Goal: Information Seeking & Learning: Learn about a topic

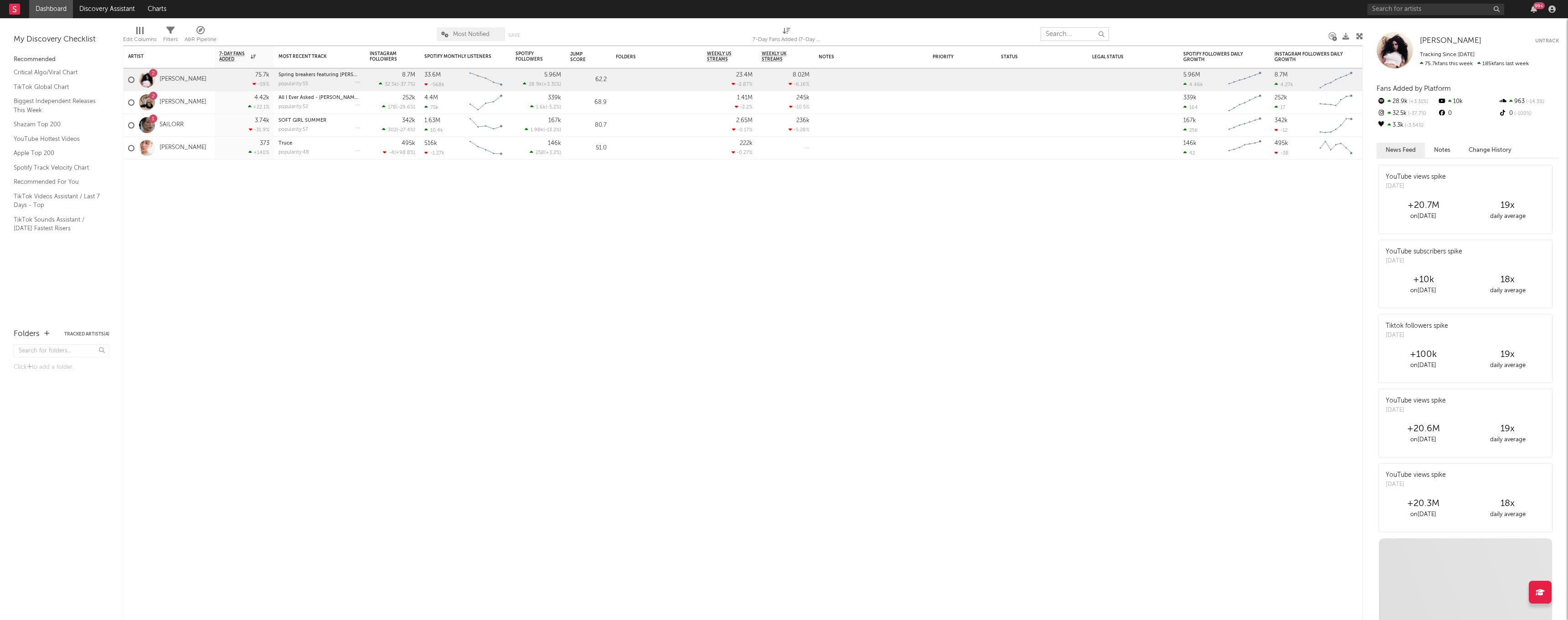
click at [1063, 35] on input "text" at bounding box center [1075, 34] width 68 height 13
type input "cardi b"
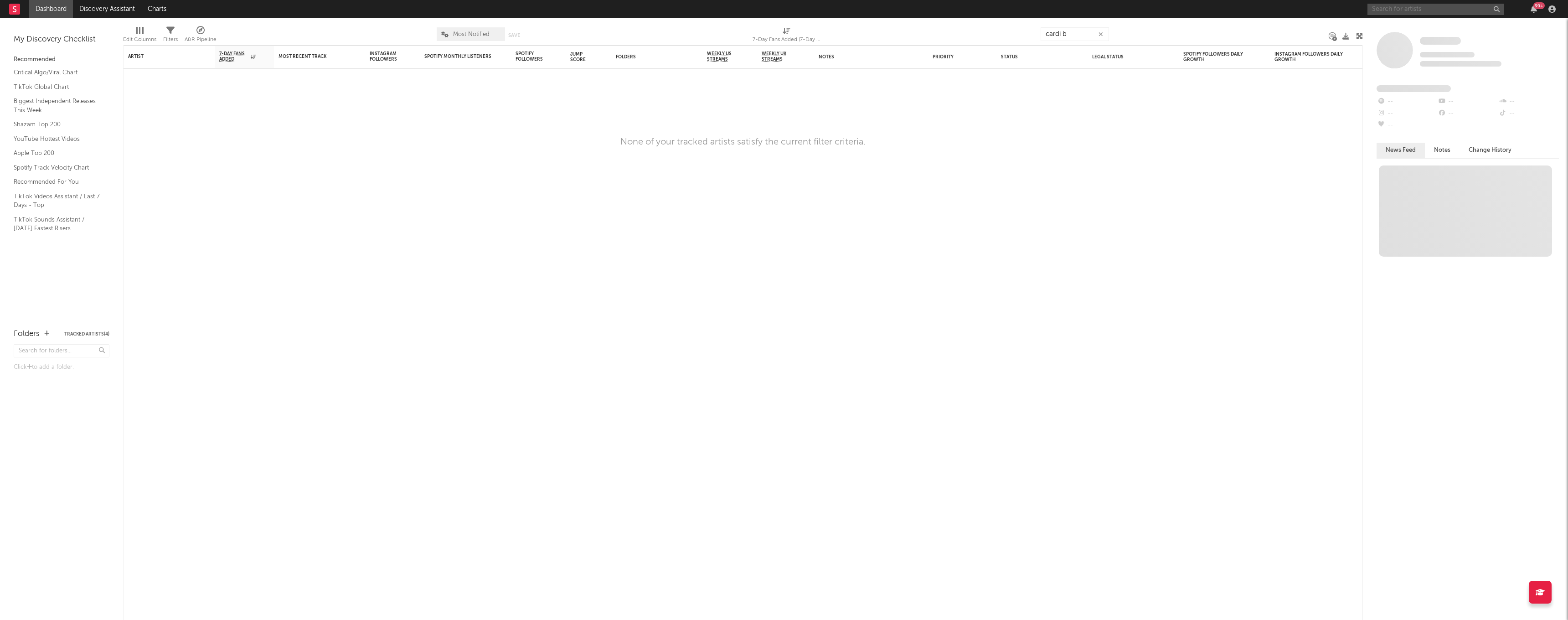
click at [1412, 8] on input "text" at bounding box center [1436, 9] width 137 height 12
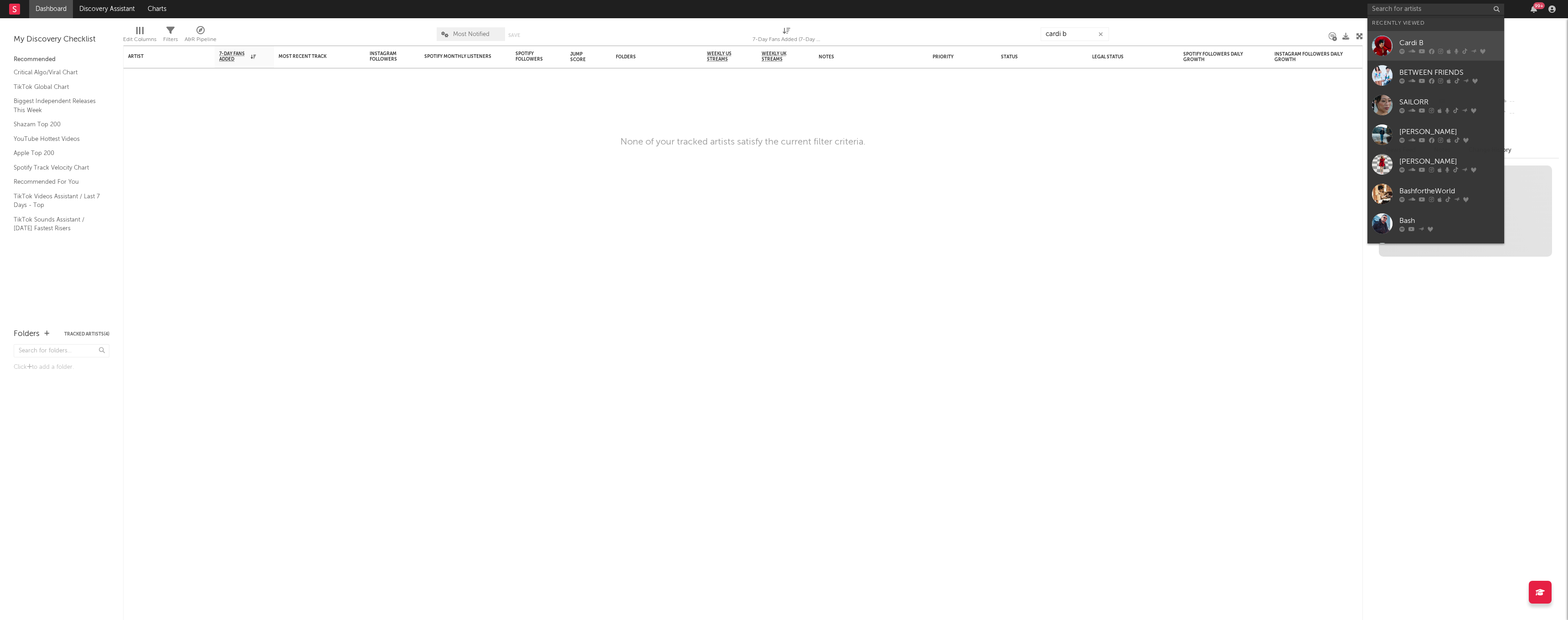
click at [1419, 43] on div "Cardi B" at bounding box center [1449, 43] width 100 height 11
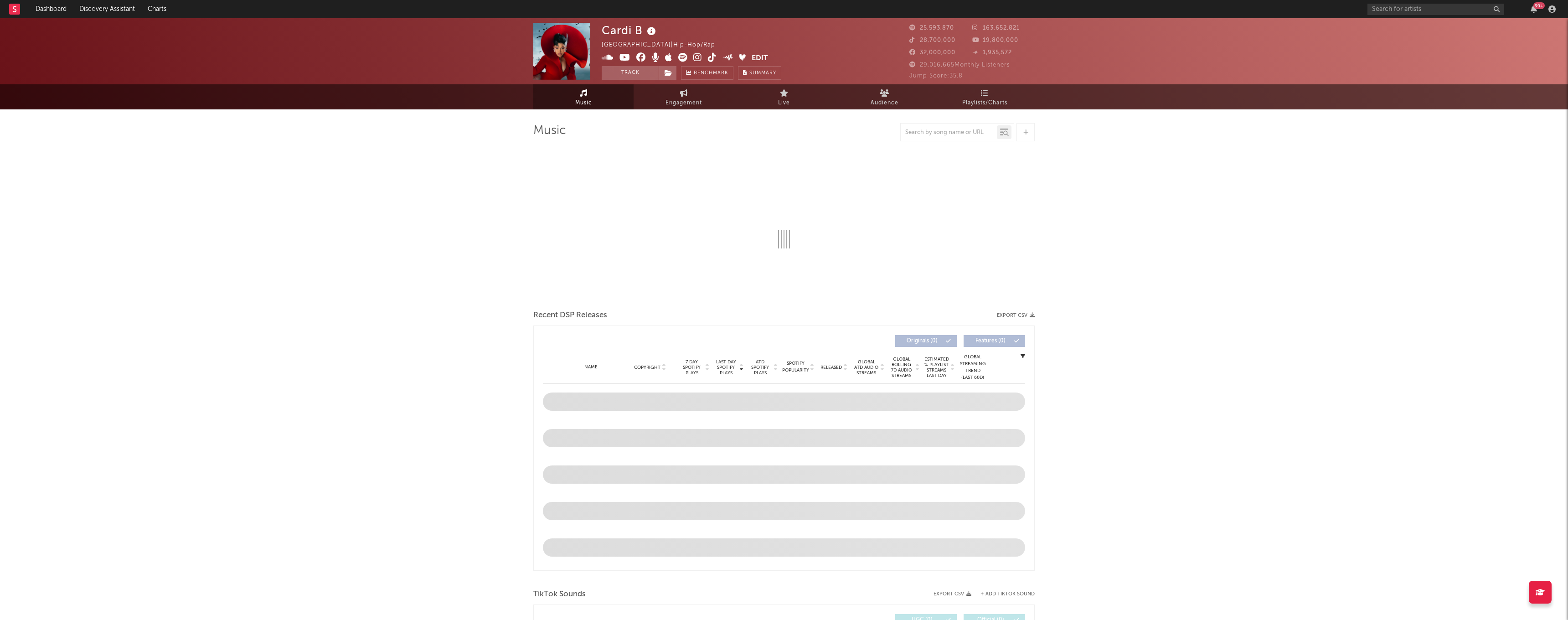
select select "6m"
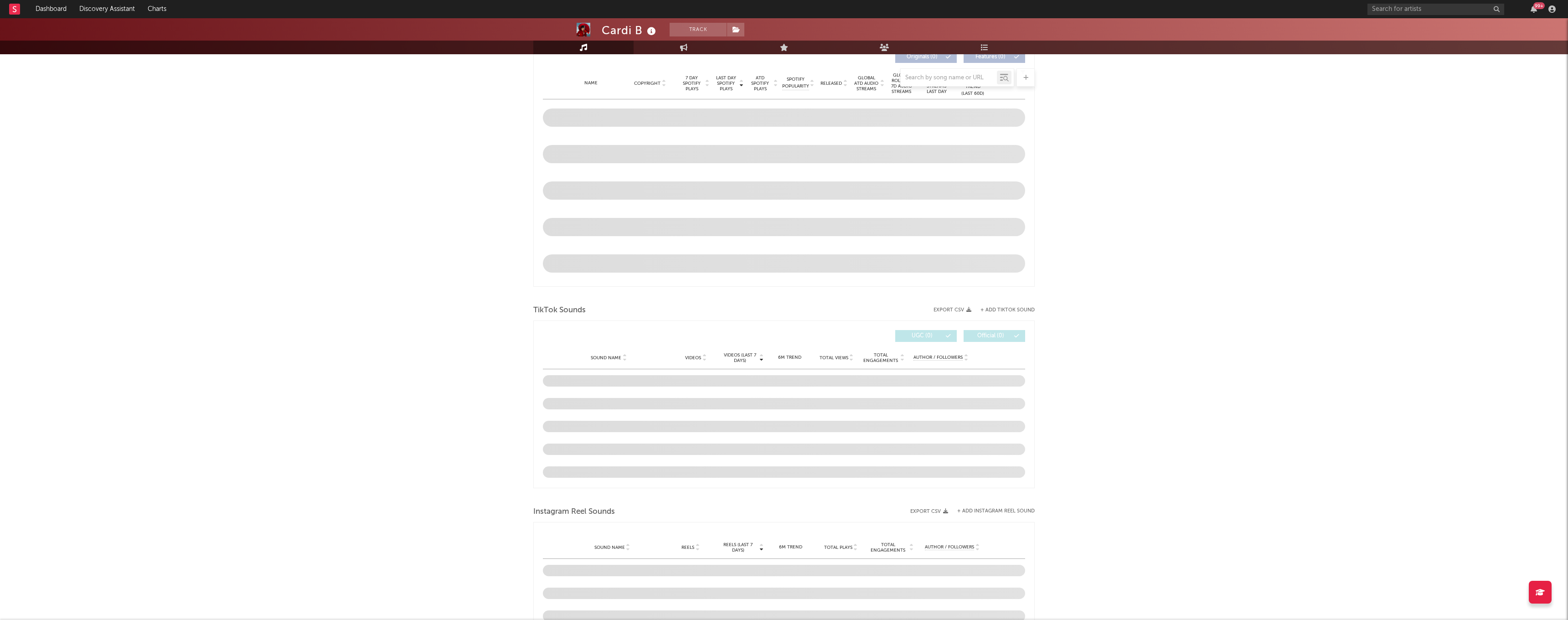
scroll to position [354, 0]
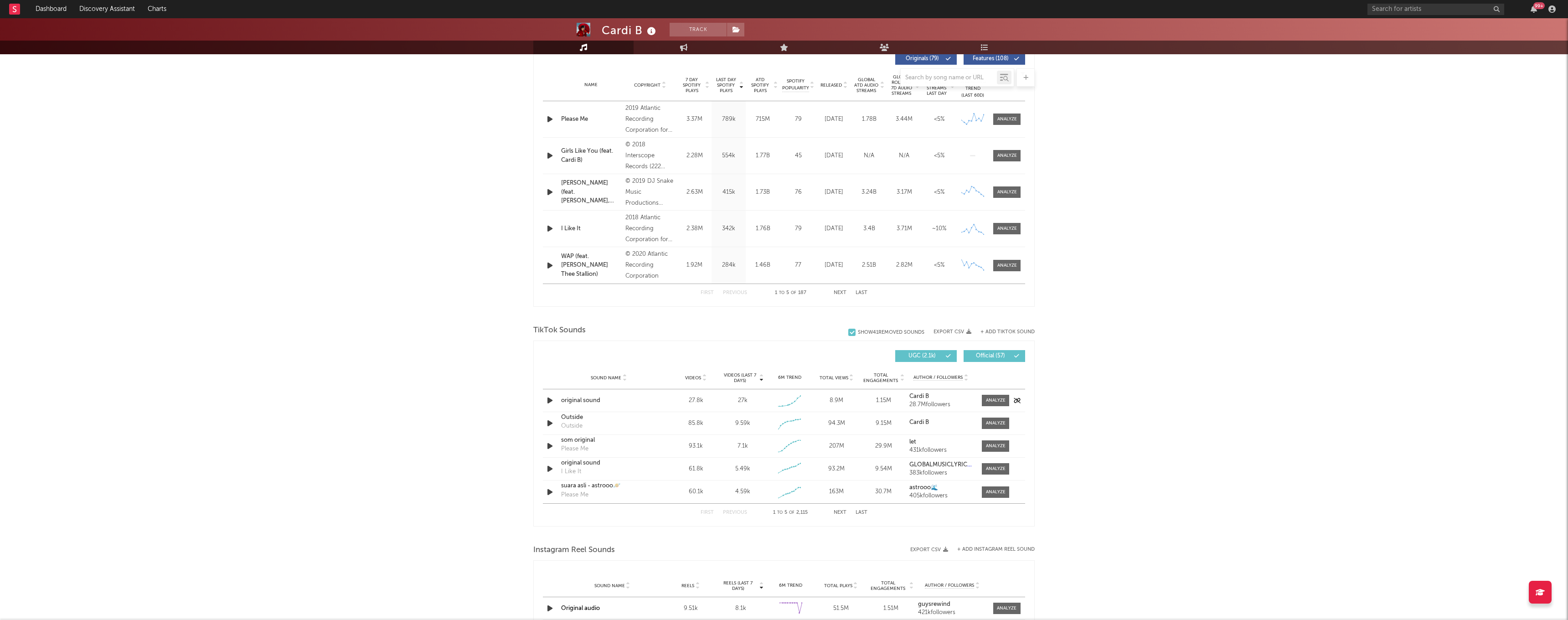
click at [550, 400] on icon "button" at bounding box center [550, 400] width 10 height 12
click at [998, 401] on div at bounding box center [996, 400] width 19 height 7
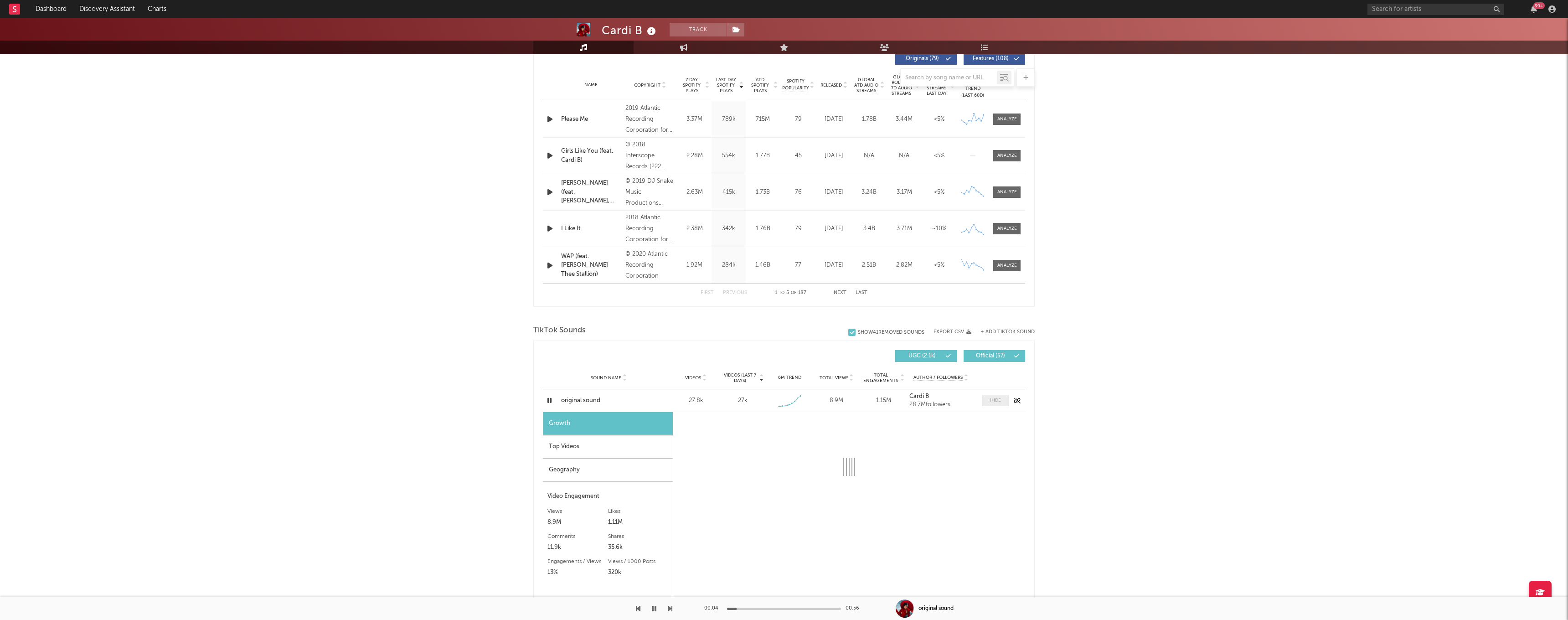
select select "1w"
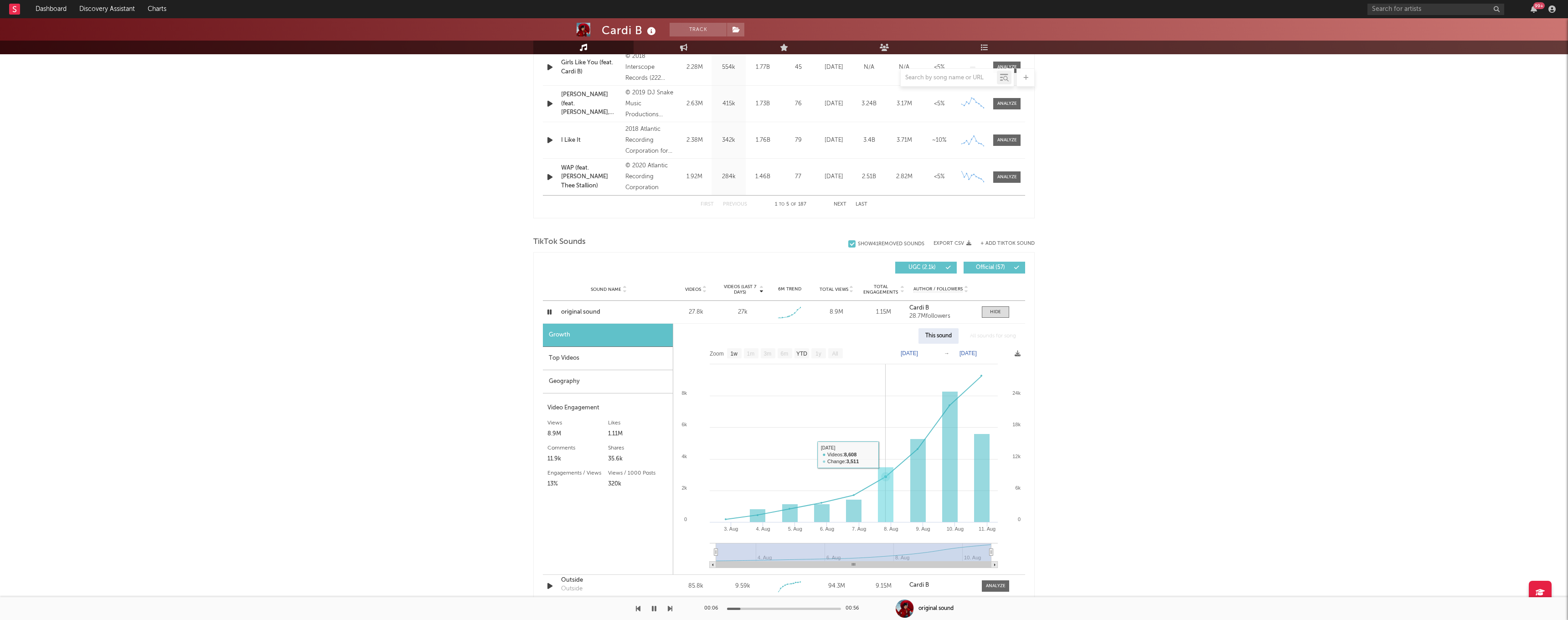
scroll to position [459, 0]
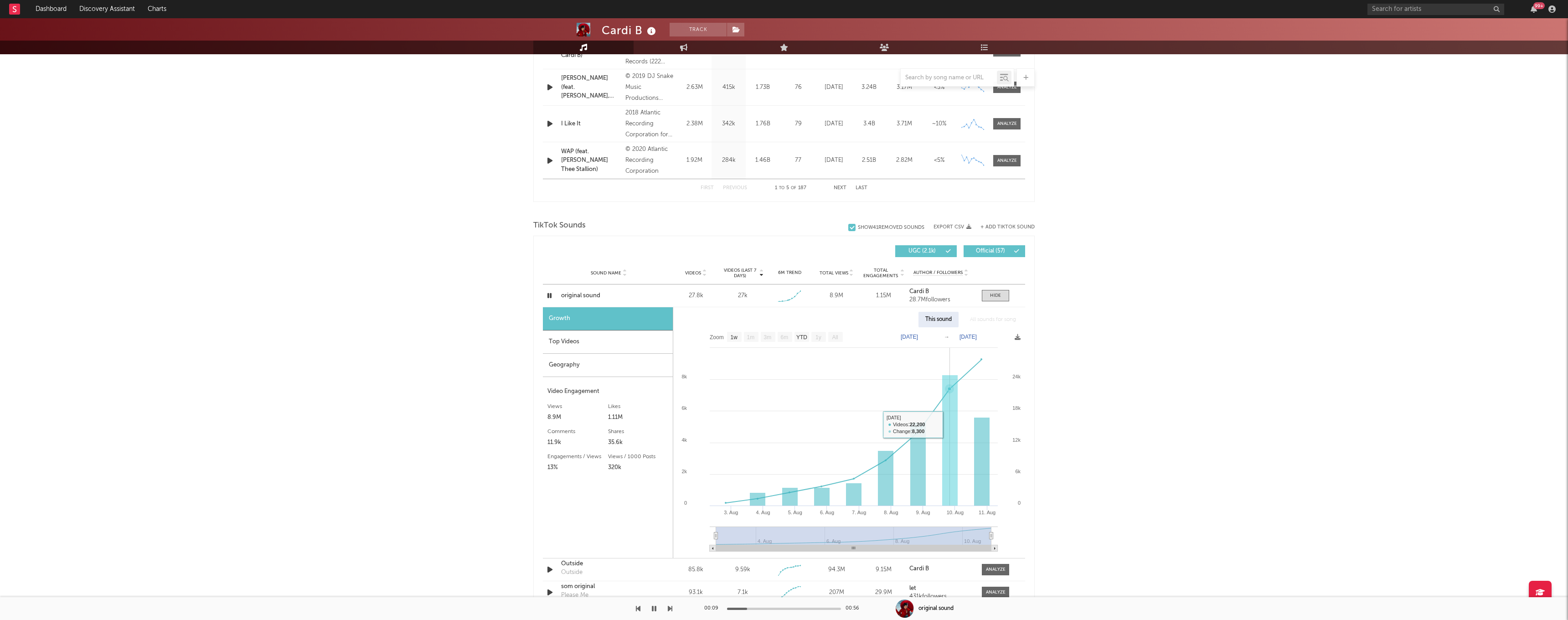
click at [949, 390] on rect at bounding box center [950, 440] width 15 height 131
click at [949, 379] on rect at bounding box center [950, 440] width 15 height 131
click at [579, 346] on div "Top Videos" at bounding box center [607, 342] width 130 height 23
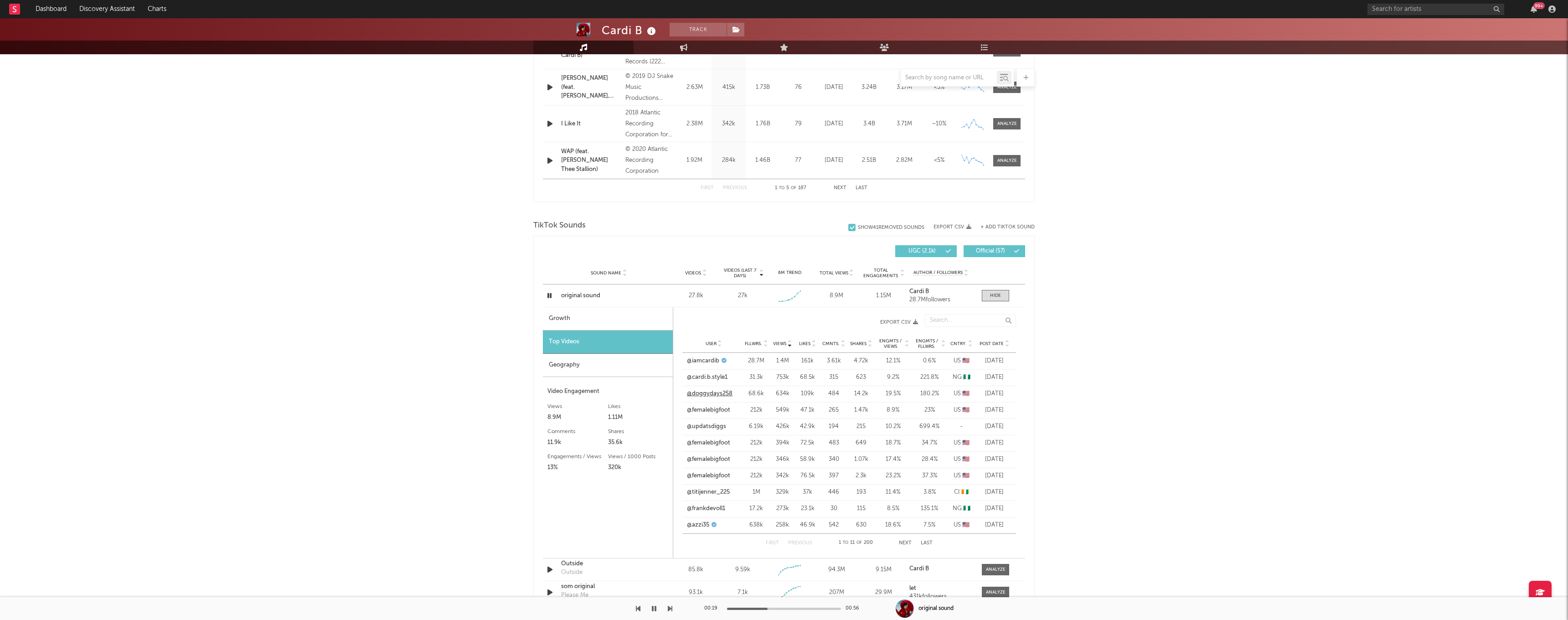
click at [710, 394] on link "@doggydays258" at bounding box center [709, 394] width 46 height 9
click at [703, 429] on link "@updatsdiggs" at bounding box center [706, 426] width 39 height 9
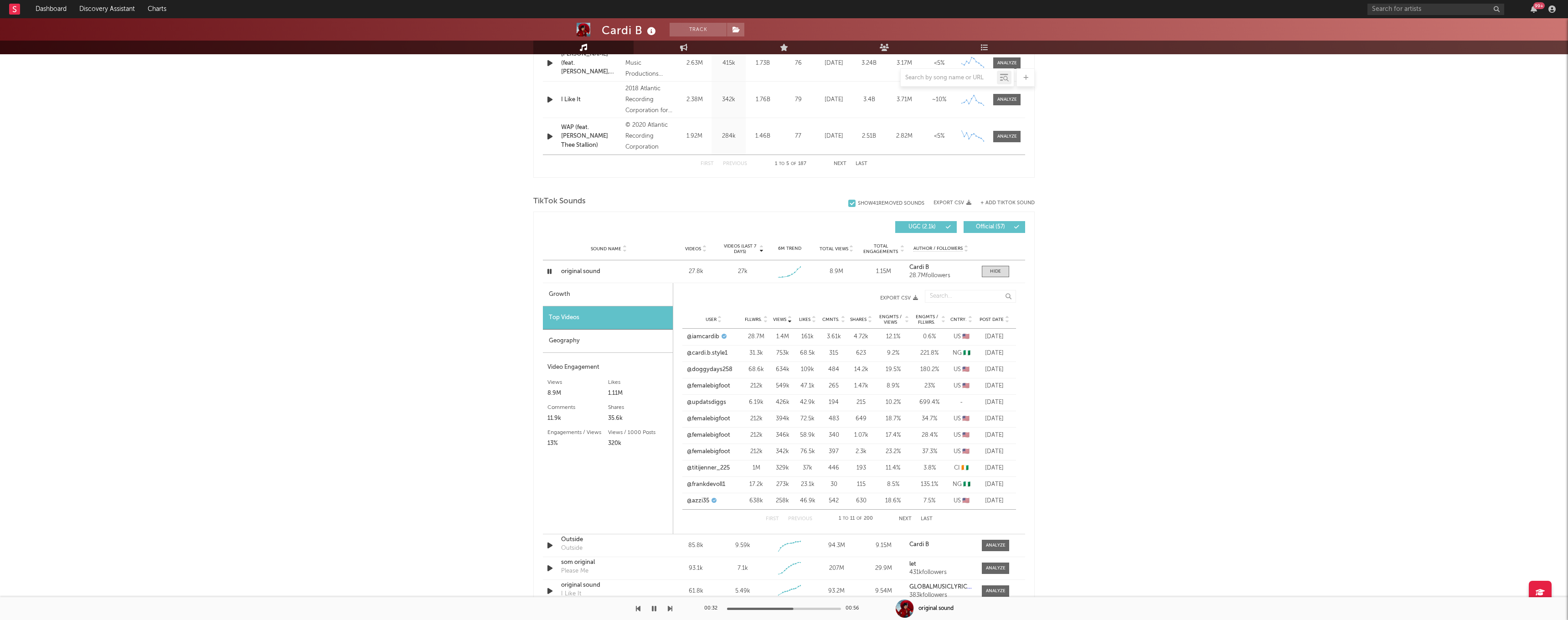
scroll to position [485, 0]
click at [902, 517] on button "Next" at bounding box center [905, 517] width 13 height 5
click at [703, 351] on link "@clntel" at bounding box center [696, 351] width 20 height 9
click at [705, 372] on link "@updatsdiggs" at bounding box center [706, 368] width 39 height 9
click at [699, 387] on link "@msteetalk" at bounding box center [702, 384] width 32 height 9
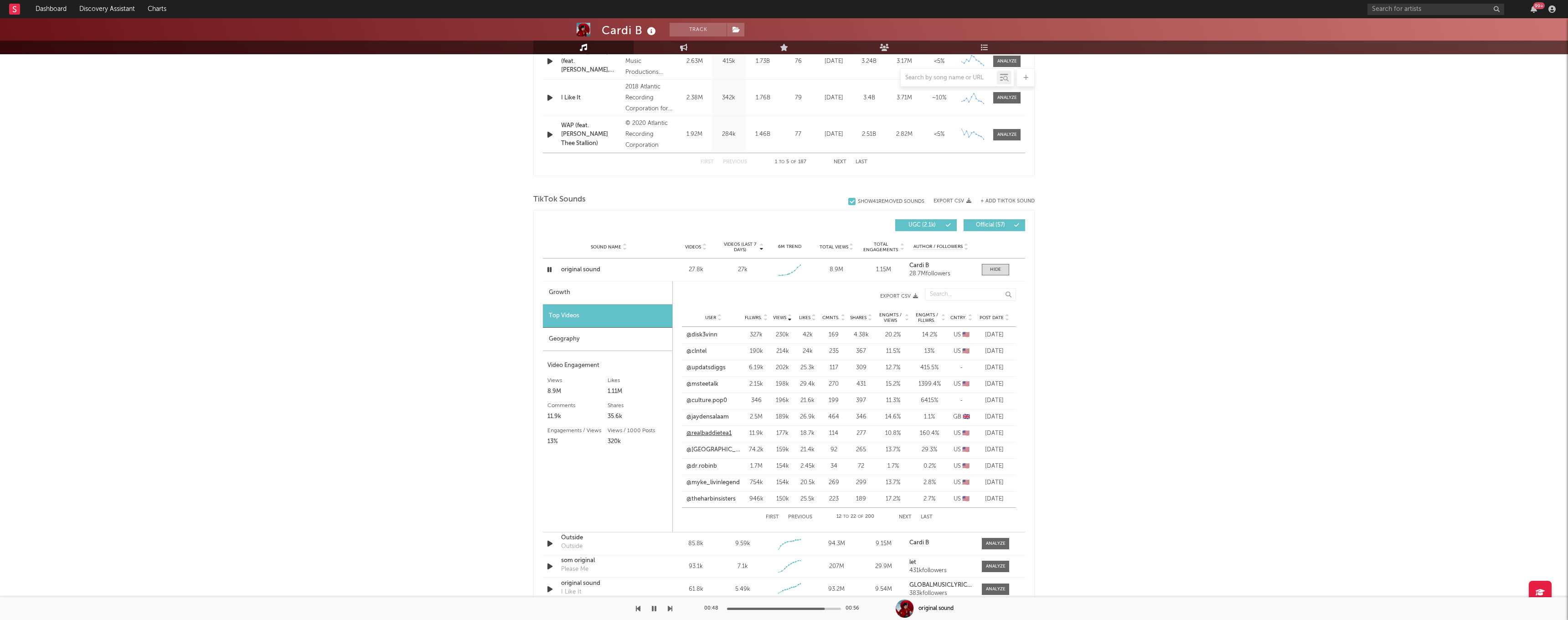
click at [701, 430] on link "@realbaddietea1" at bounding box center [709, 434] width 45 height 9
click at [698, 479] on link "@myke_livinlegend" at bounding box center [713, 483] width 54 height 9
click at [705, 502] on link "@theharbinsisters" at bounding box center [711, 499] width 49 height 9
click at [722, 451] on link "@[GEOGRAPHIC_DATA]" at bounding box center [713, 450] width 54 height 9
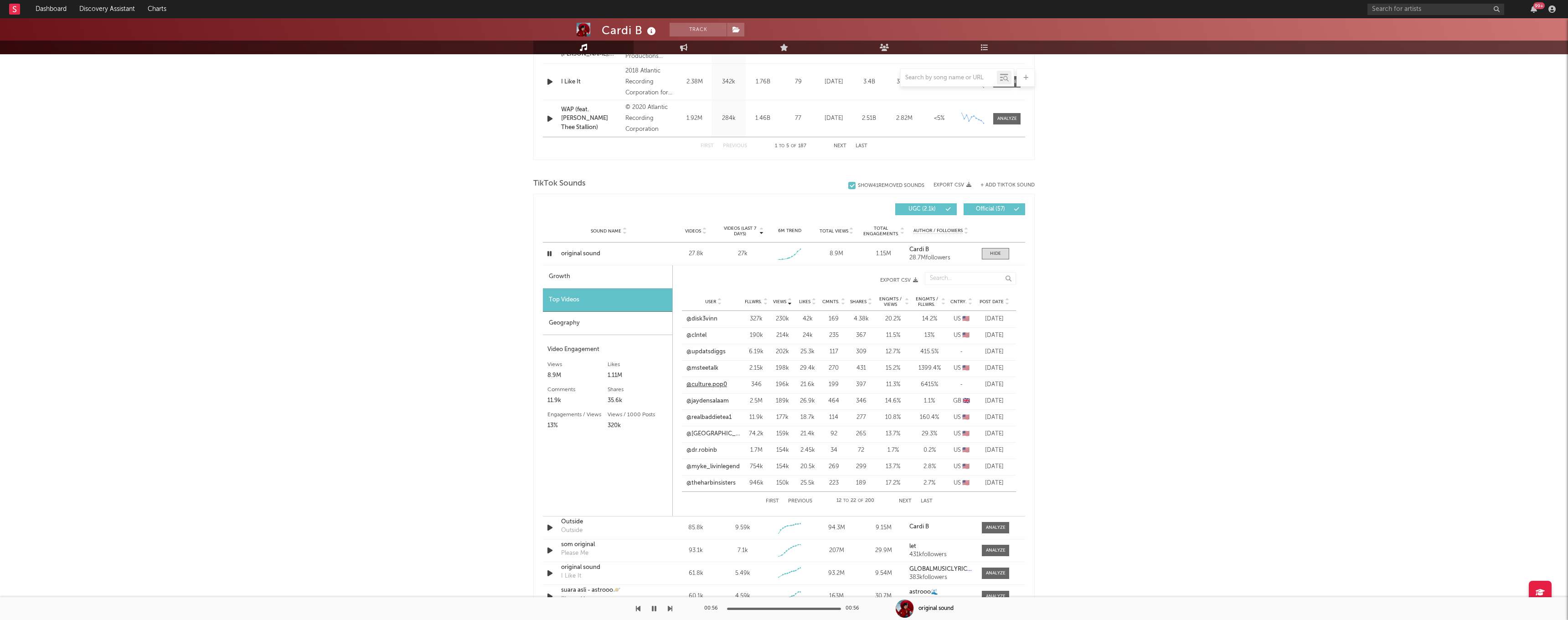
scroll to position [507, 0]
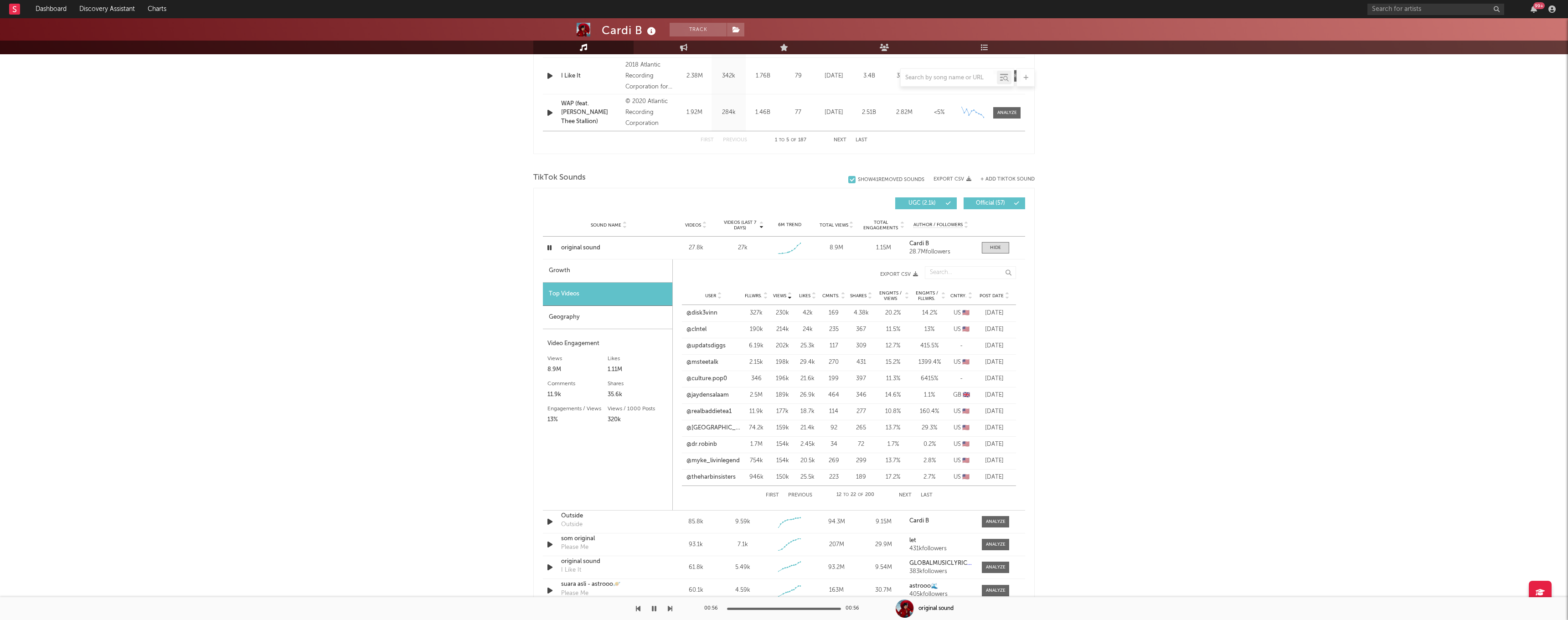
click at [917, 496] on div "First Previous 12 to 22 of 200 Next Last" at bounding box center [849, 495] width 167 height 18
click at [908, 496] on button "Next" at bounding box center [905, 495] width 13 height 5
click at [702, 411] on link "@rell.bombtv" at bounding box center [705, 412] width 37 height 9
click at [703, 465] on link "@bigmeg_sa" at bounding box center [704, 461] width 35 height 9
click at [707, 477] on link "@_iamik_mv" at bounding box center [704, 477] width 35 height 9
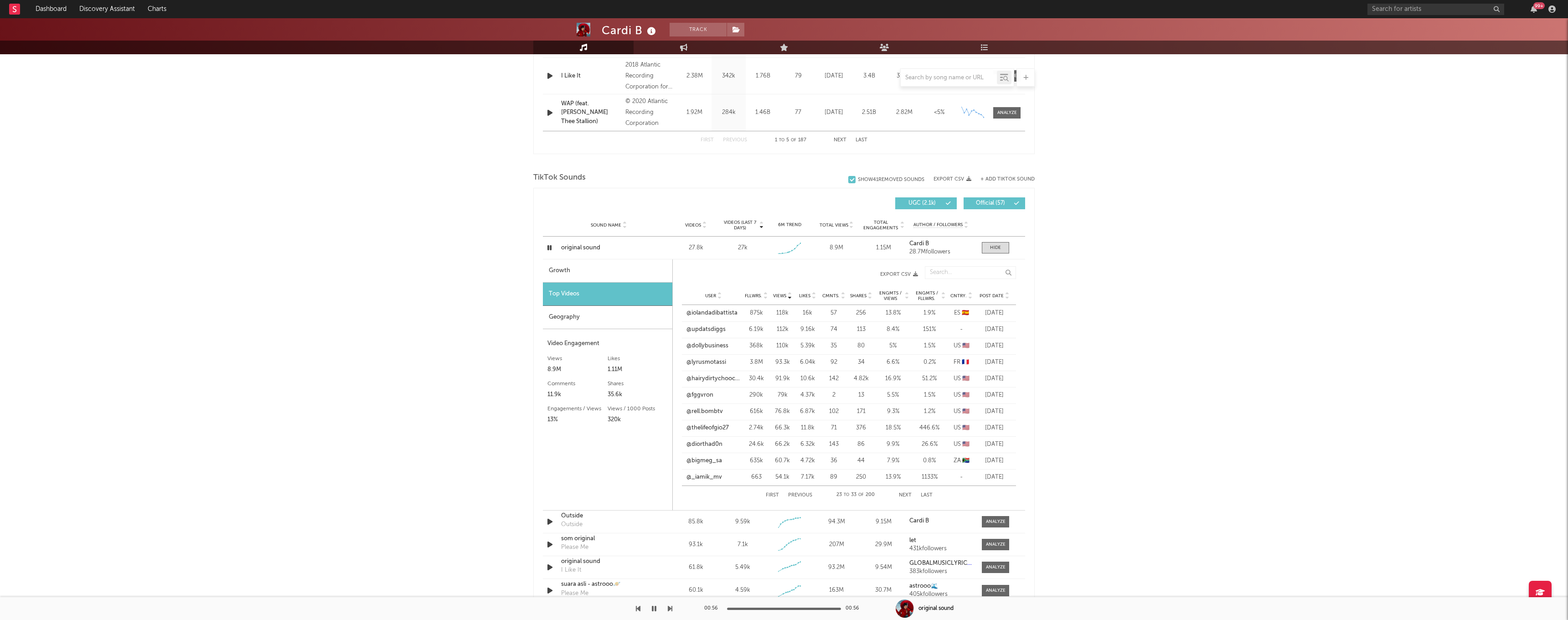
click at [906, 494] on button "Next" at bounding box center [905, 495] width 13 height 5
click at [707, 329] on link "@kickclippr" at bounding box center [702, 329] width 32 height 9
click at [710, 463] on link "@30juin2025" at bounding box center [704, 461] width 35 height 9
click at [707, 479] on link "@nurawilliam" at bounding box center [705, 477] width 37 height 9
click at [903, 494] on button "Next" at bounding box center [905, 495] width 13 height 5
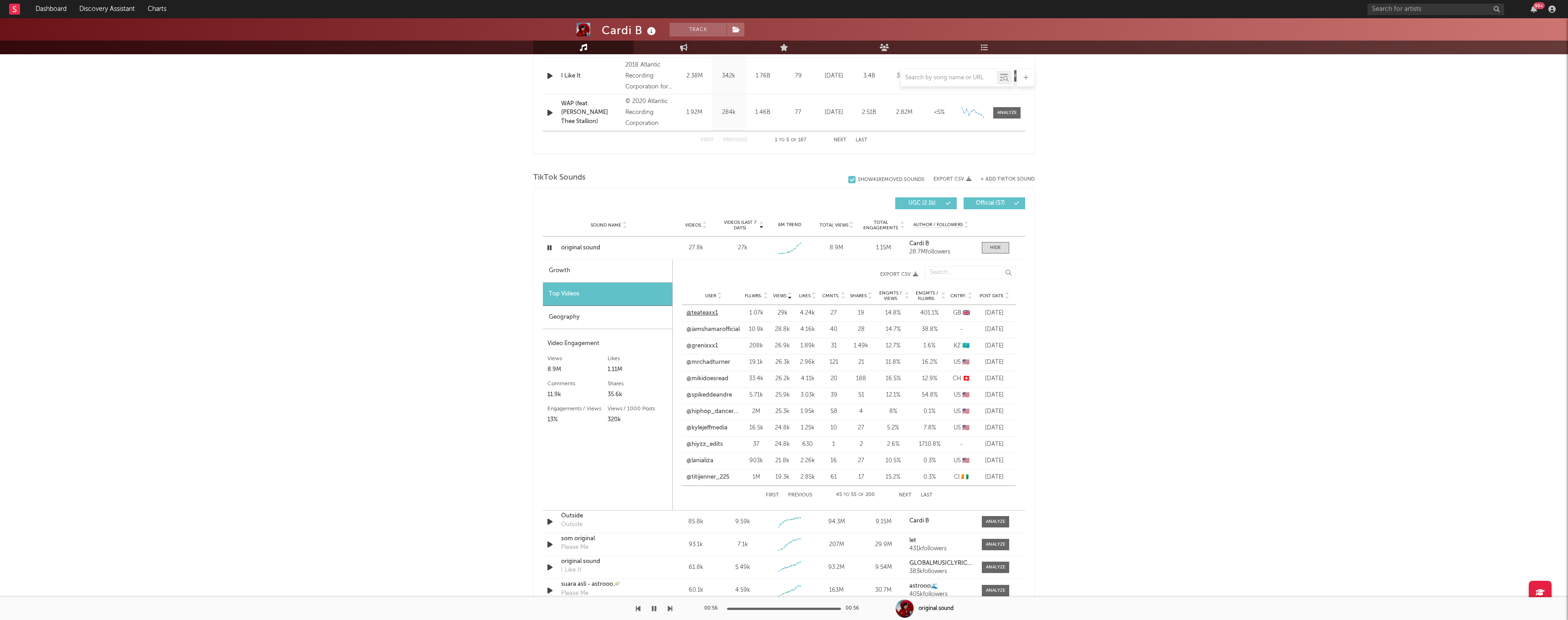
click at [697, 317] on link "@teateaxx1" at bounding box center [702, 313] width 32 height 9
click at [711, 344] on link "@grenixxx1" at bounding box center [702, 346] width 32 height 9
click at [704, 481] on link "@titijenner_225" at bounding box center [708, 477] width 43 height 9
